Goal: Complete application form

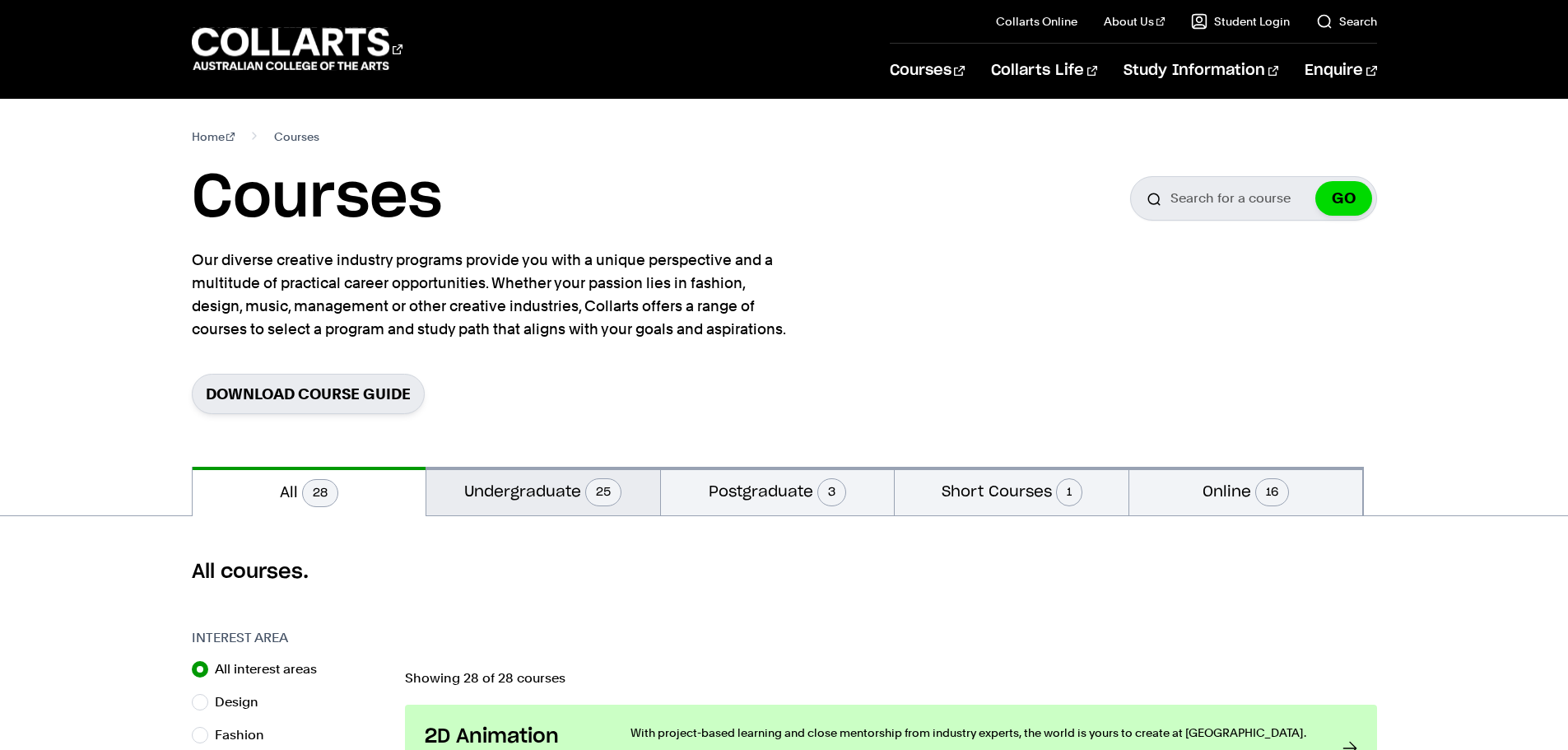
click at [544, 505] on button "Undergraduate 25" at bounding box center [543, 491] width 234 height 49
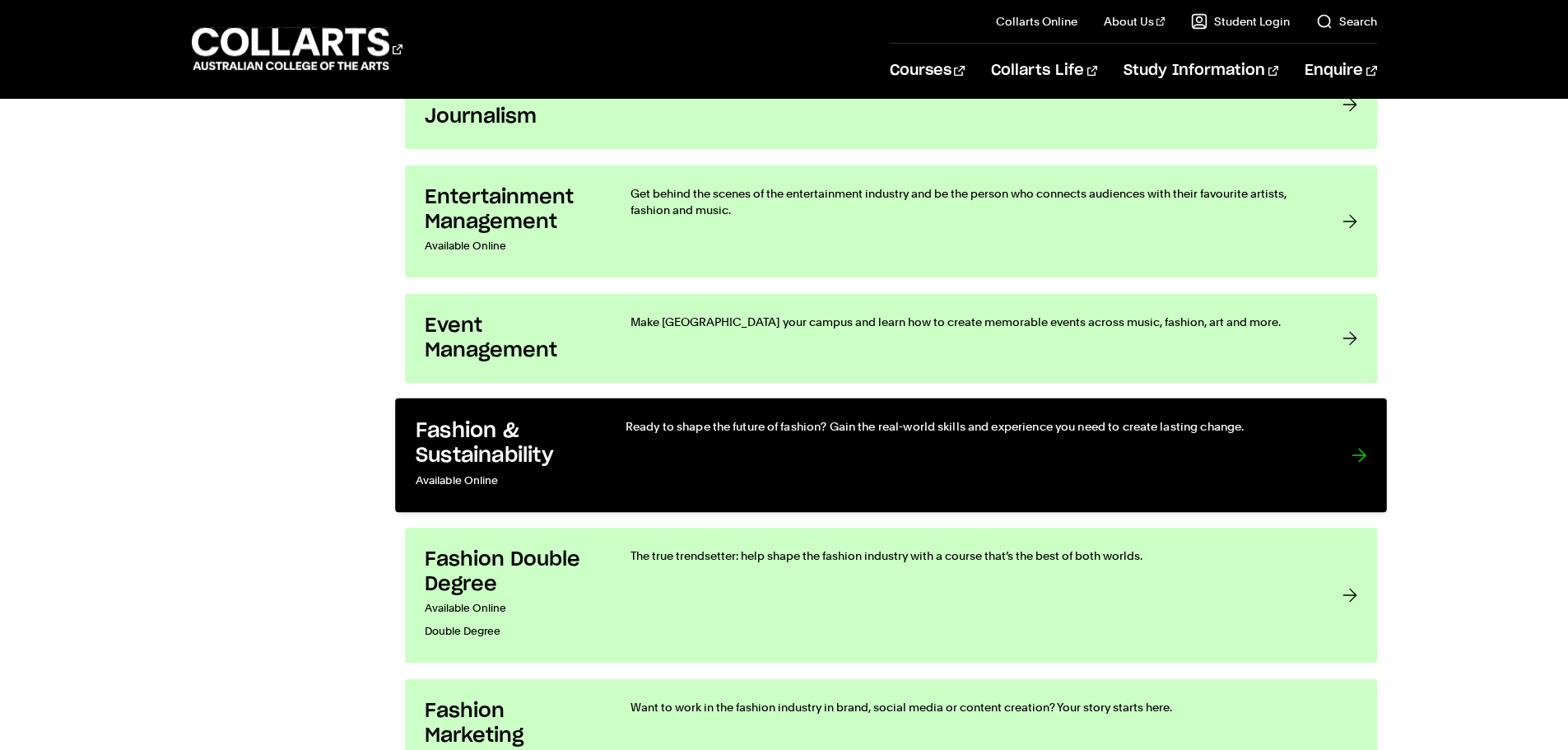
scroll to position [1647, 0]
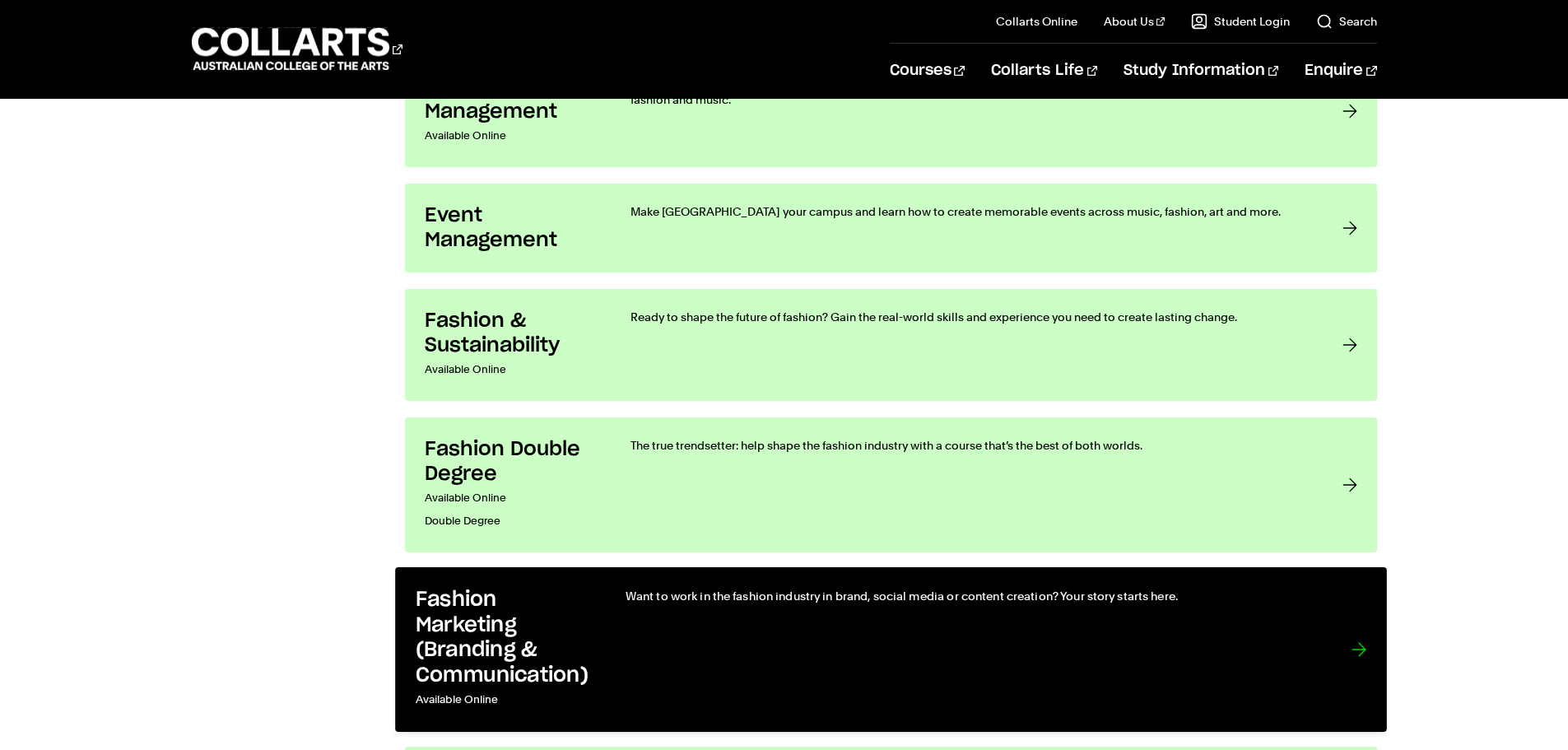
click at [592, 682] on link "Fashion Marketing (Branding & Communication) Available Online Want to work in t…" at bounding box center [891, 650] width 992 height 165
click at [751, 644] on div "Want to work in the fashion industry in brand, social media or content creation…" at bounding box center [970, 650] width 692 height 124
click at [1365, 655] on div at bounding box center [1358, 650] width 15 height 124
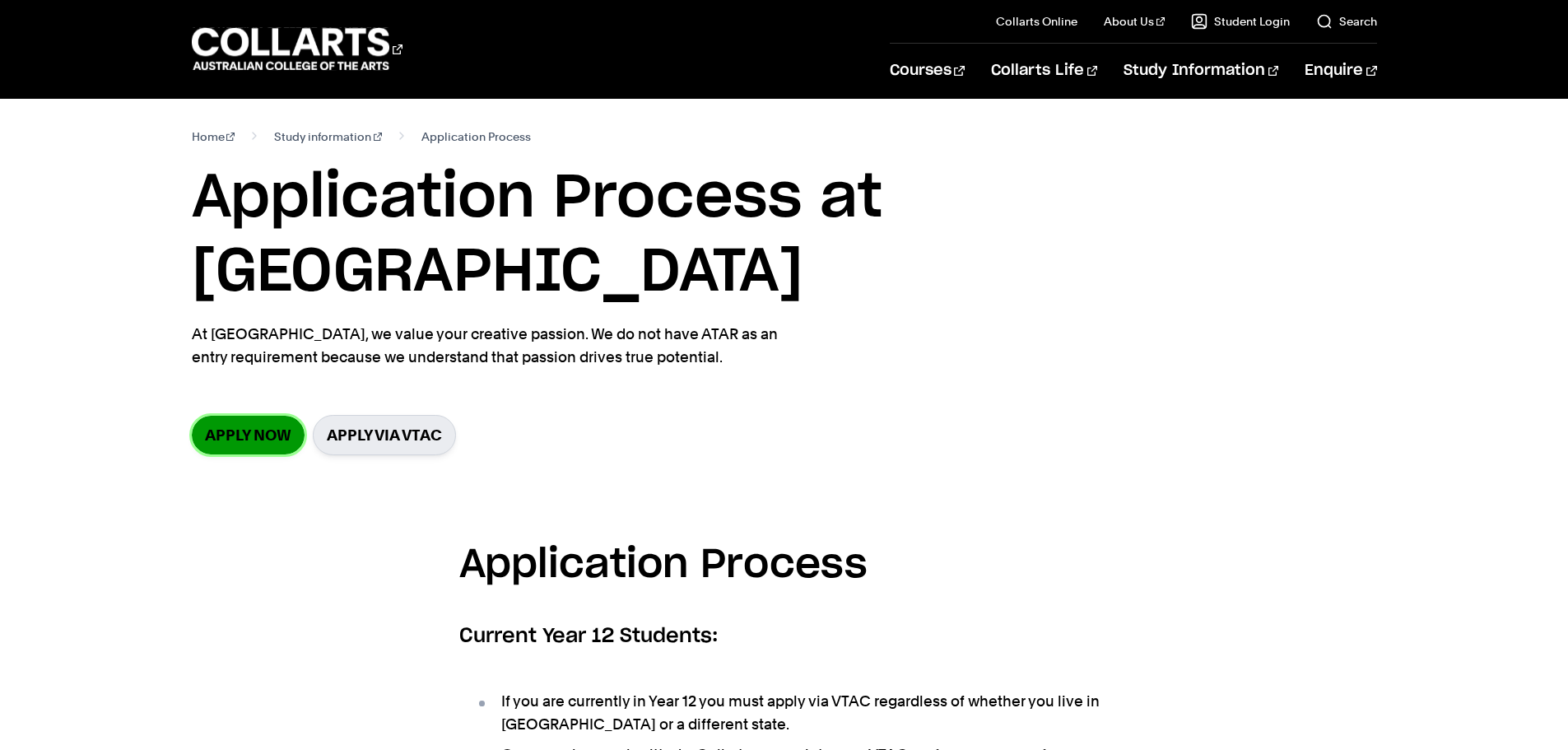
click at [259, 415] on link "Apply now" at bounding box center [248, 435] width 113 height 39
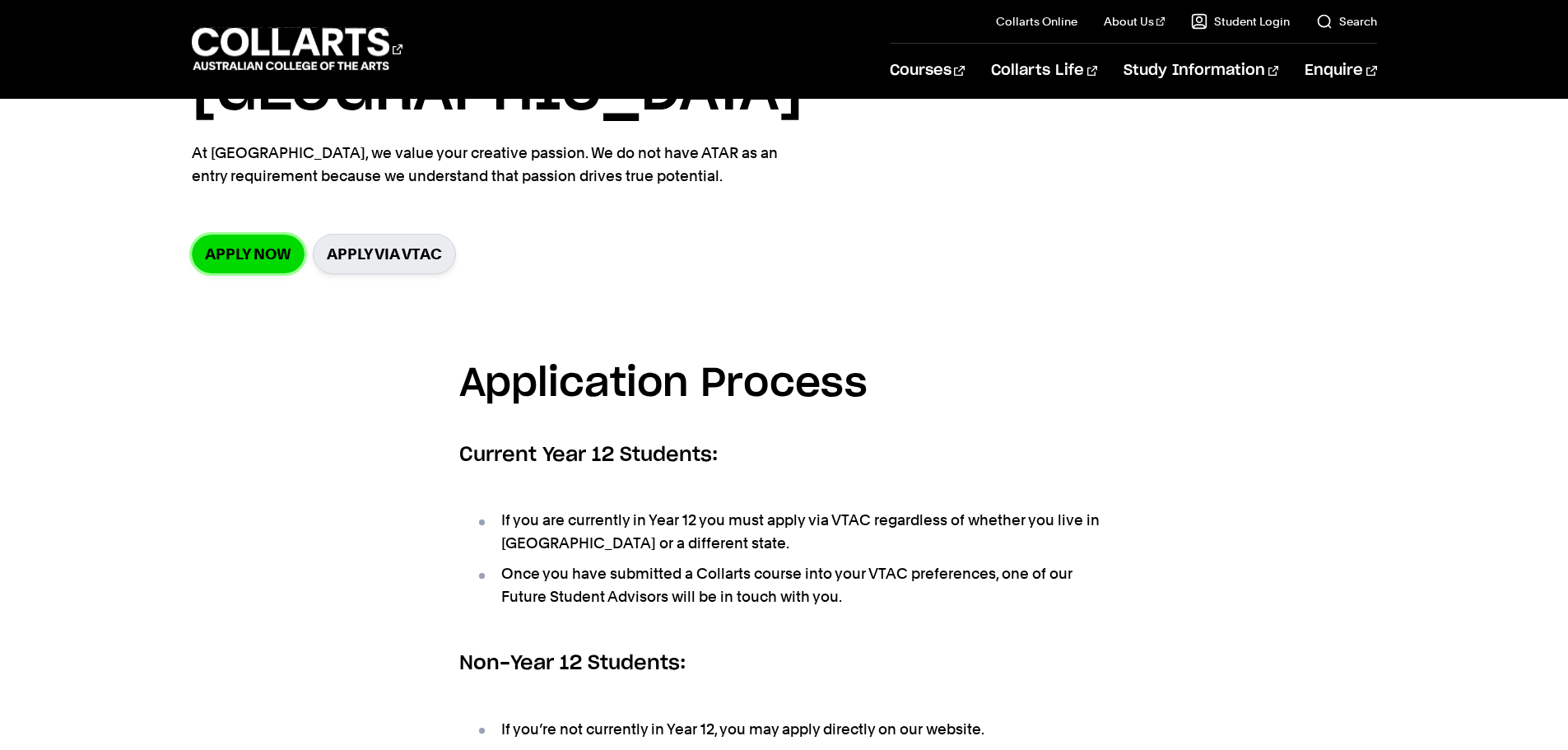
scroll to position [247, 0]
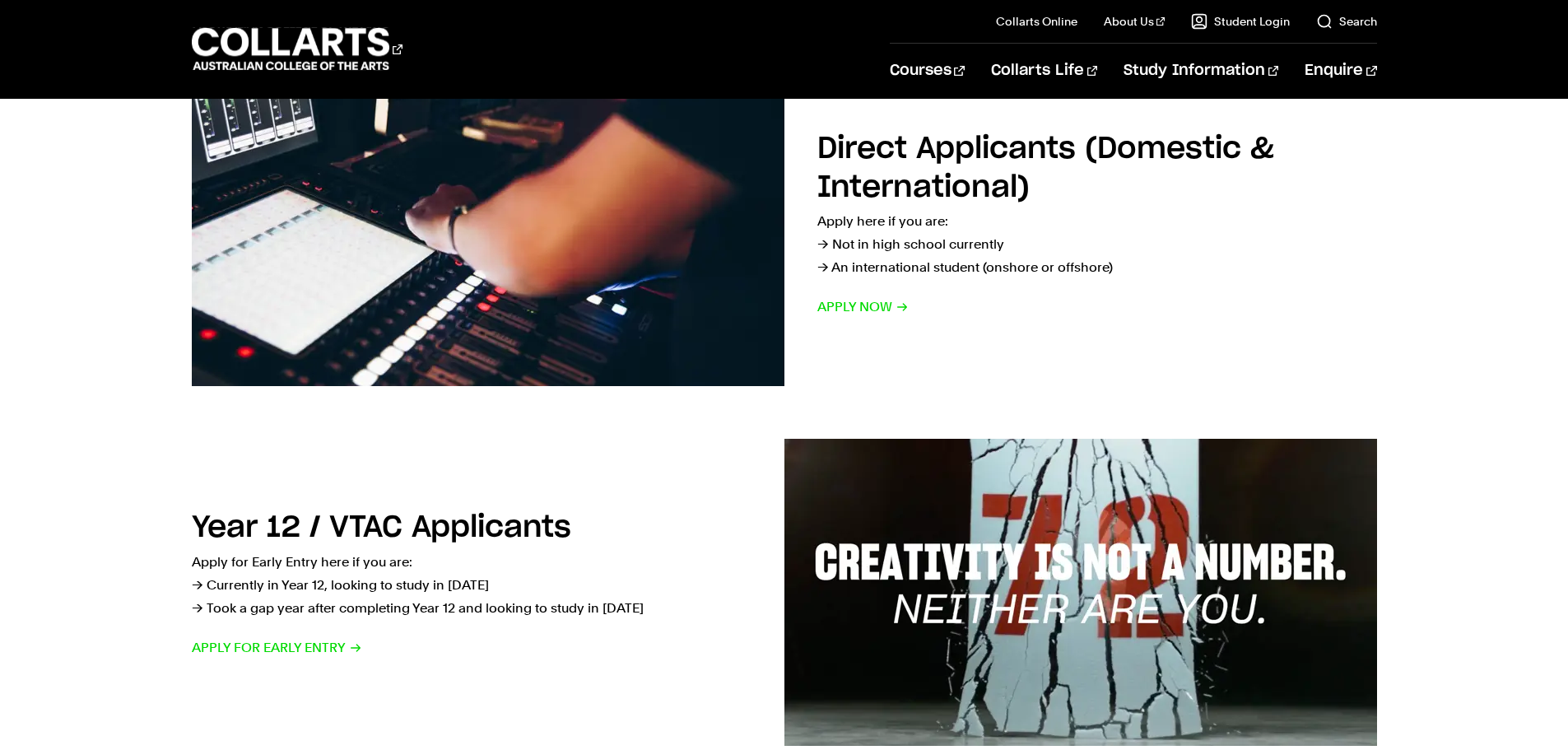
scroll to position [329, 0]
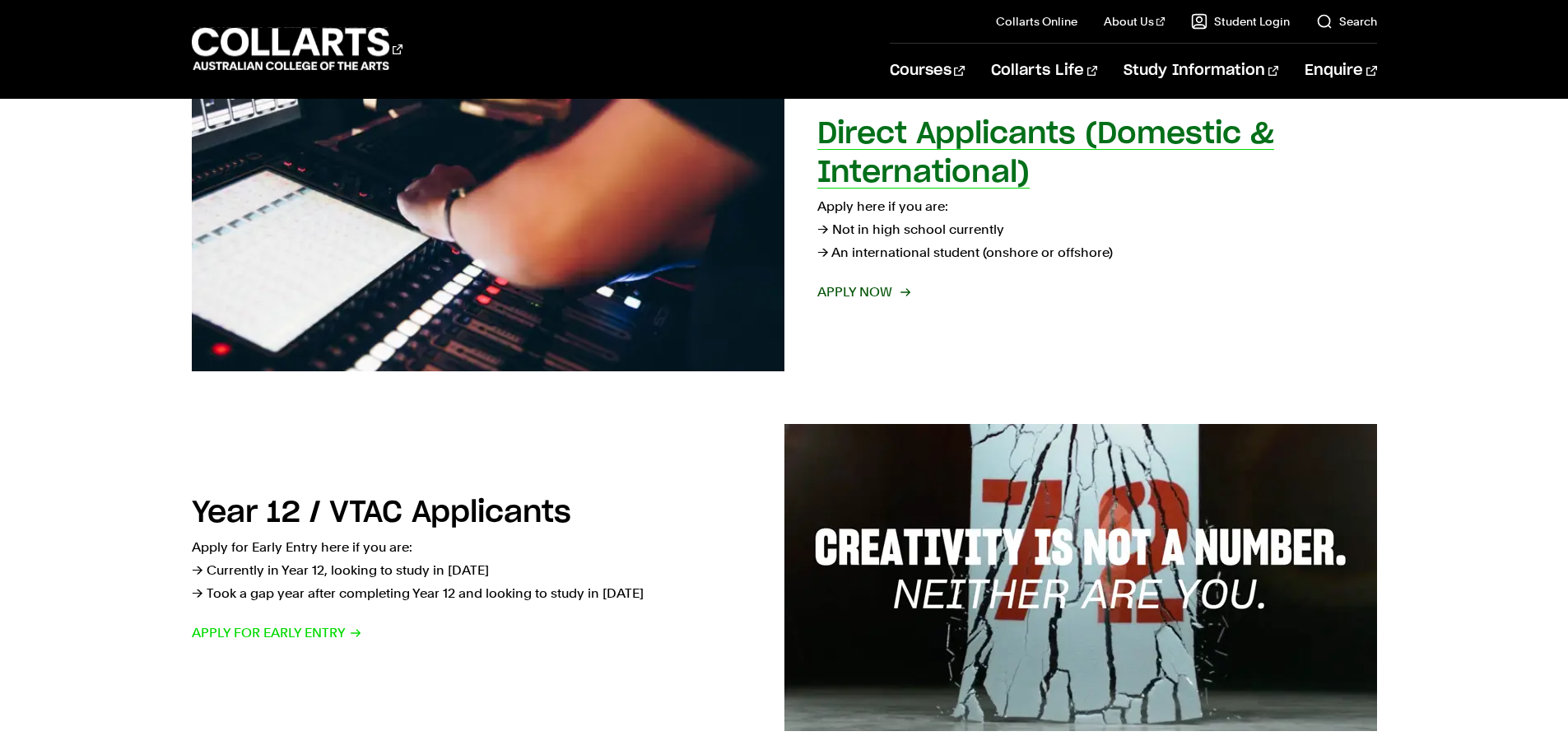
click at [878, 297] on span "Apply now" at bounding box center [863, 292] width 91 height 23
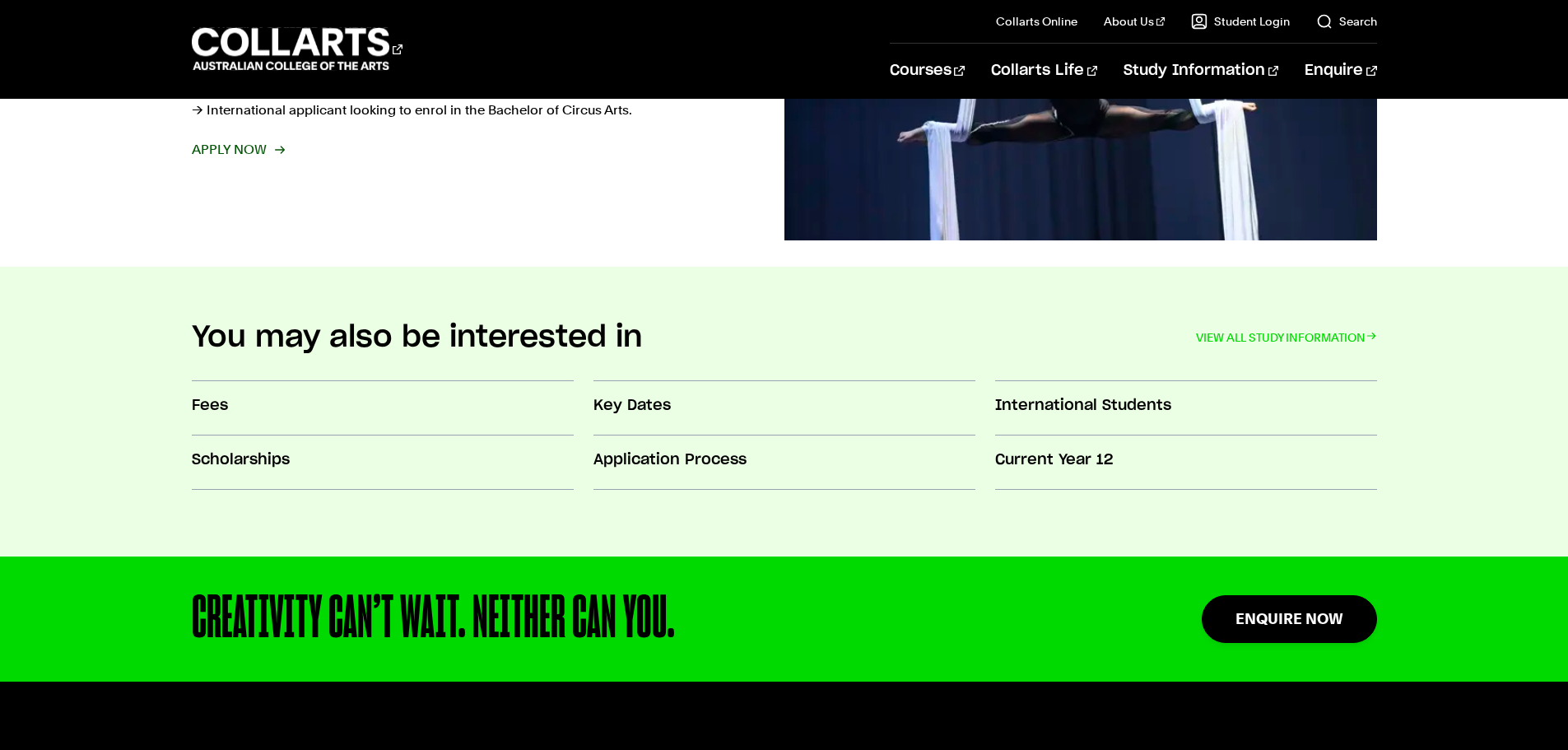
scroll to position [1564, 0]
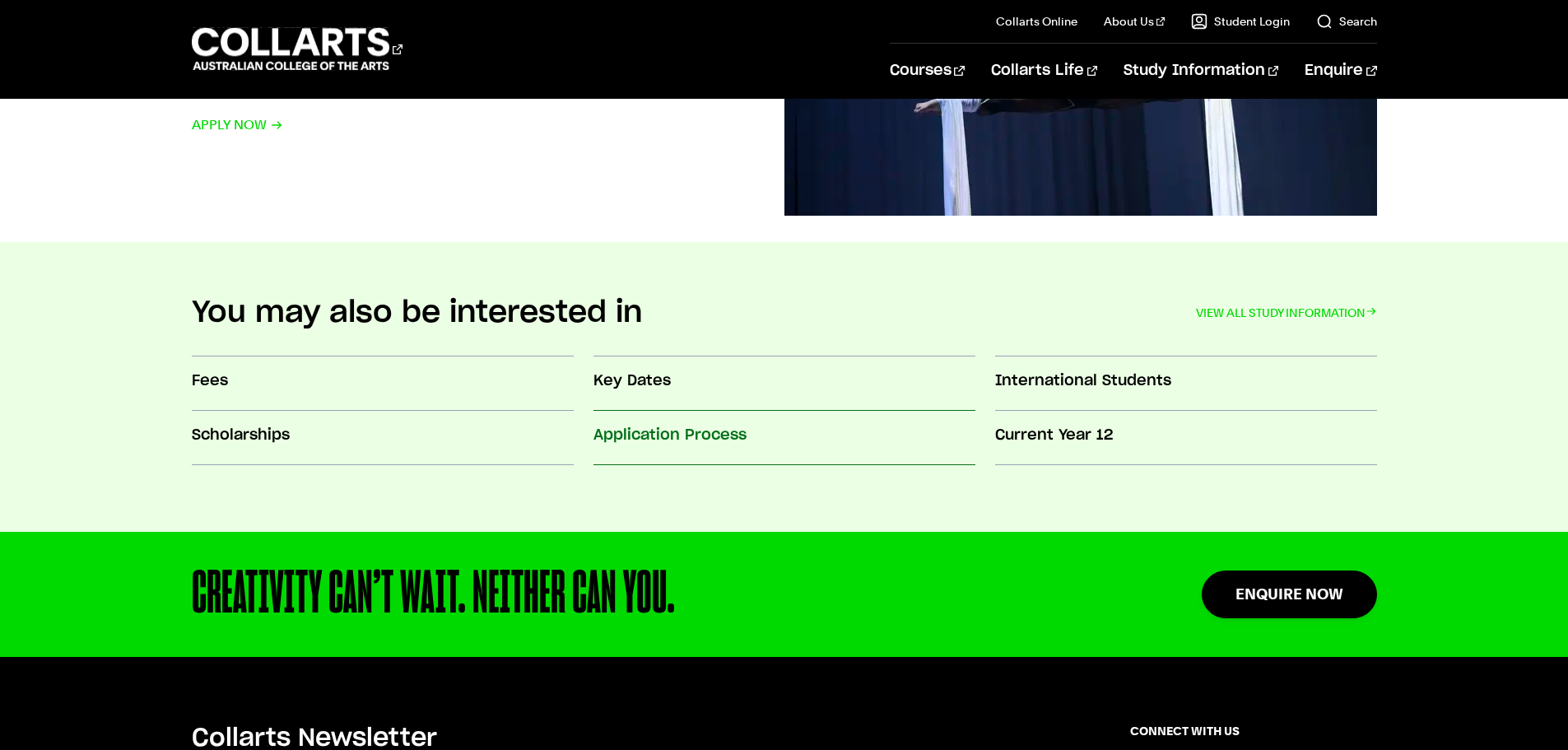
click at [680, 439] on h3 "Application Process" at bounding box center [784, 435] width 382 height 22
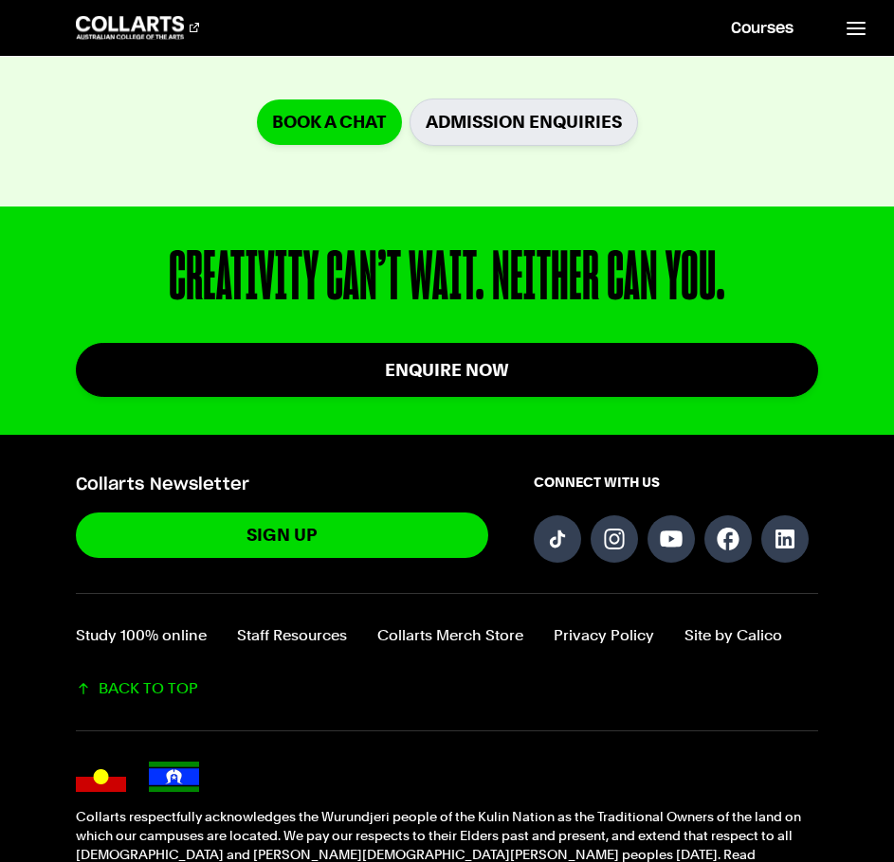
scroll to position [3620, 0]
